Goal: Transaction & Acquisition: Purchase product/service

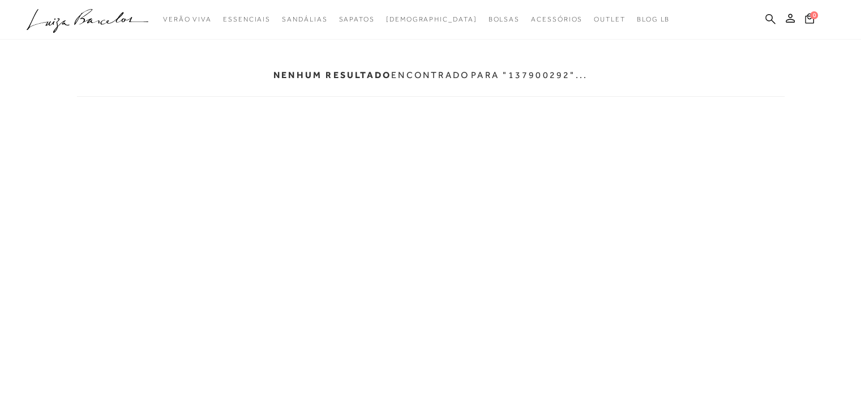
click at [765, 14] on icon at bounding box center [770, 19] width 10 height 11
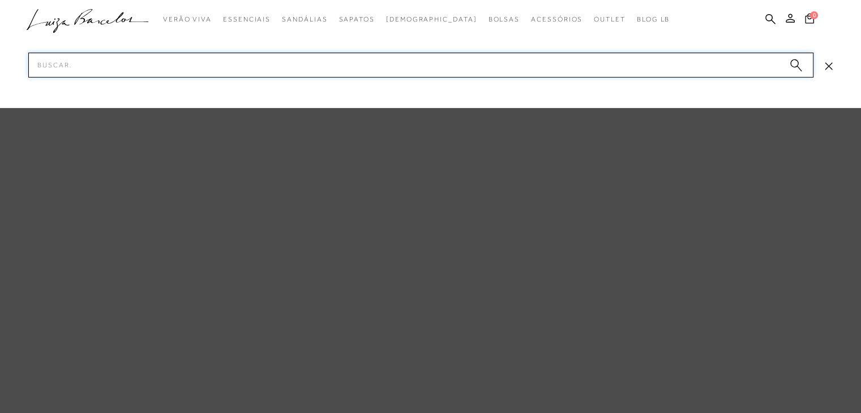
click at [741, 62] on input "Pesquisar" at bounding box center [420, 65] width 785 height 25
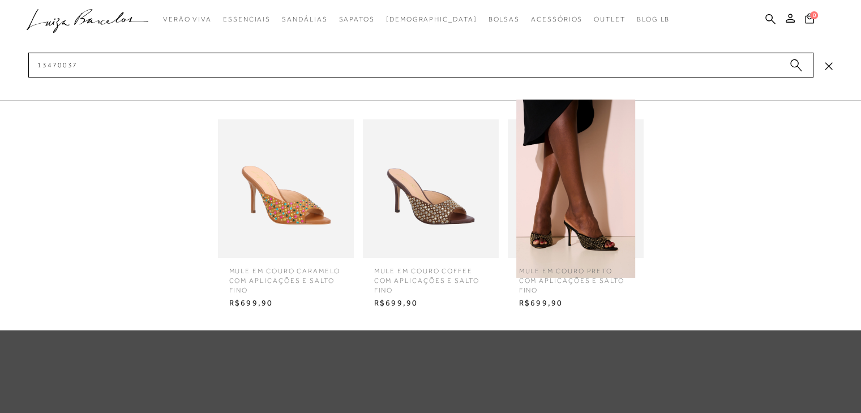
click at [332, 1] on div "categoryHeader .a{fill-rule:evenodd;} Verão Viva Em alta Modelo Sapatos" at bounding box center [431, 0] width 725 height 1
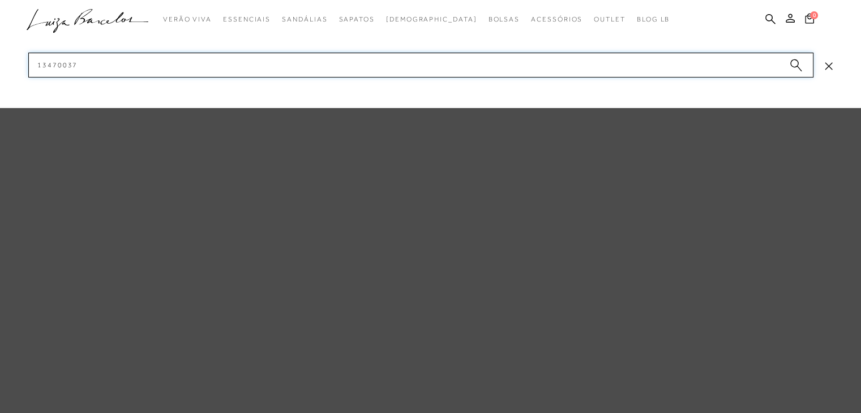
click at [285, 71] on input "13470037" at bounding box center [420, 65] width 785 height 25
click at [264, 1] on div "categoryHeader .a{fill-rule:evenodd;} Verão Viva Em alta Modelo Sapatos" at bounding box center [431, 0] width 725 height 1
click at [149, 66] on input "13470037" at bounding box center [420, 65] width 785 height 25
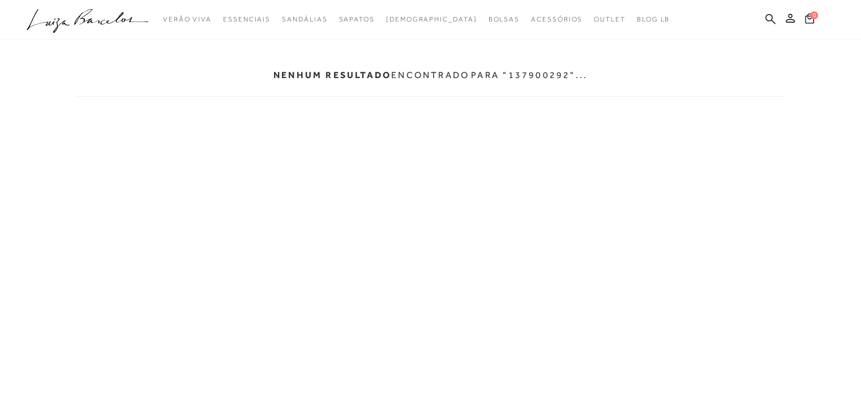
click at [767, 12] on ul ".a{fill-rule:evenodd;} Verão Viva Em alta Modelo Essenciais Sandálias" at bounding box center [422, 19] width 791 height 21
click at [768, 18] on icon at bounding box center [770, 19] width 10 height 11
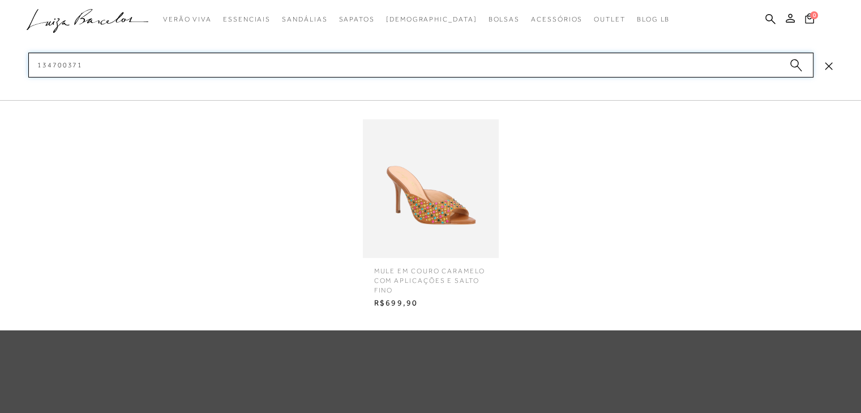
type input "134700371"
click at [480, 1] on div "categoryHeader .a{fill-rule:evenodd;} Verão Viva Em alta Modelo Sapatos" at bounding box center [431, 0] width 725 height 1
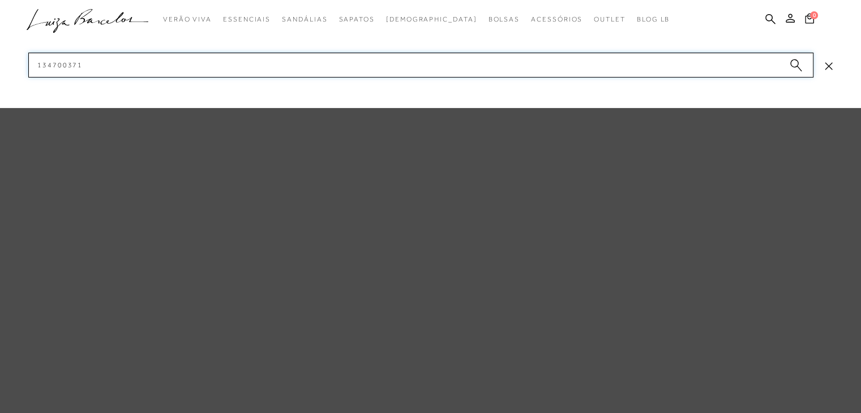
click at [700, 63] on input "134700371" at bounding box center [420, 65] width 785 height 25
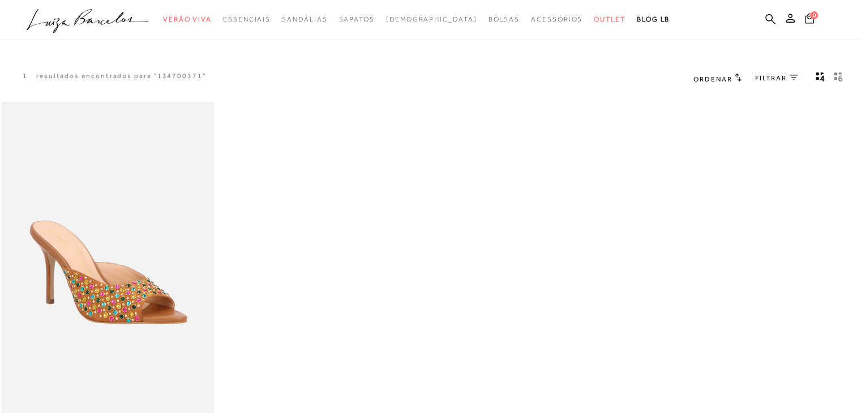
click at [83, 276] on img at bounding box center [108, 261] width 210 height 315
